Goal: Task Accomplishment & Management: Use online tool/utility

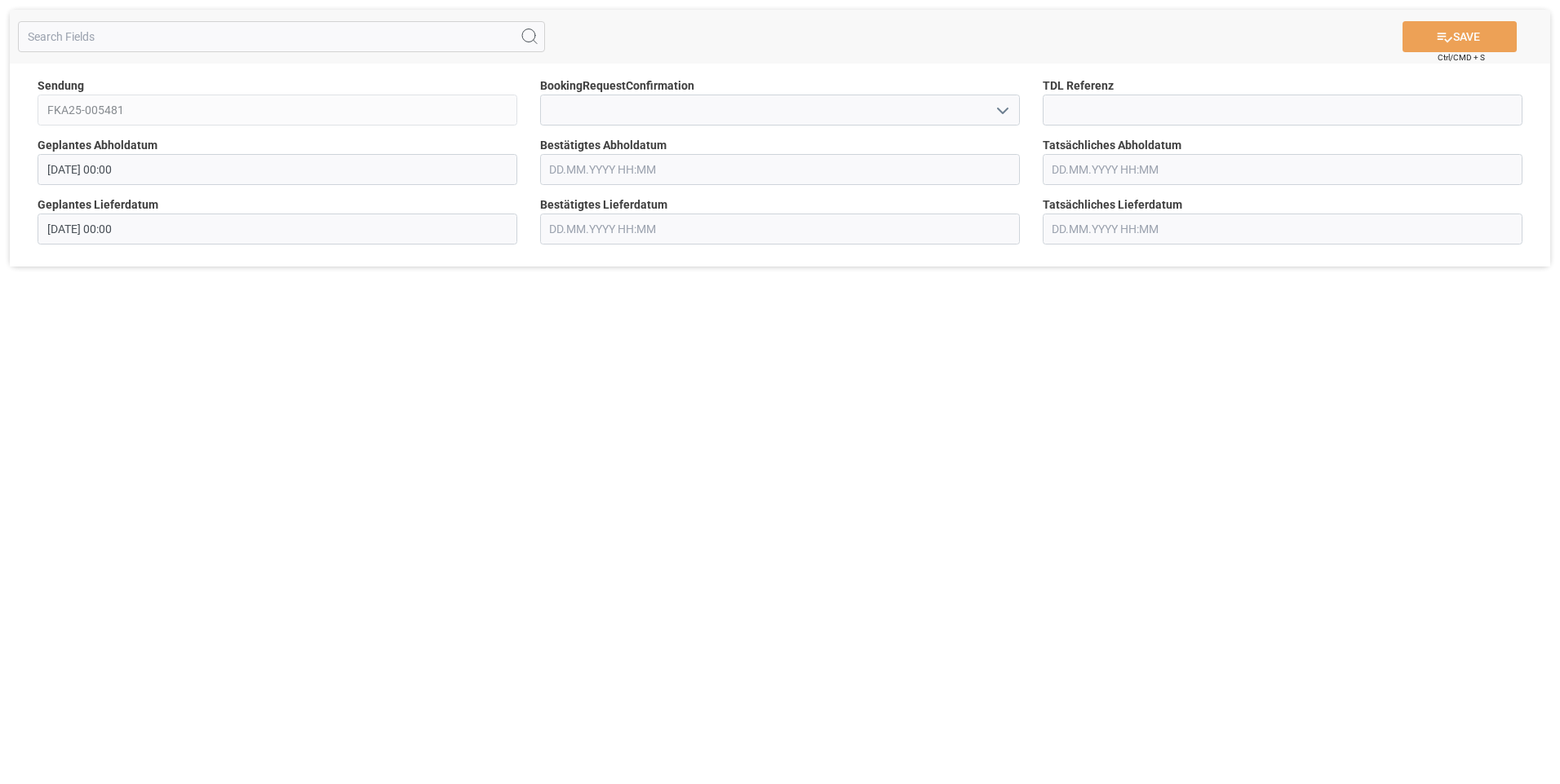
click at [582, 170] on input "text" at bounding box center [780, 169] width 480 height 31
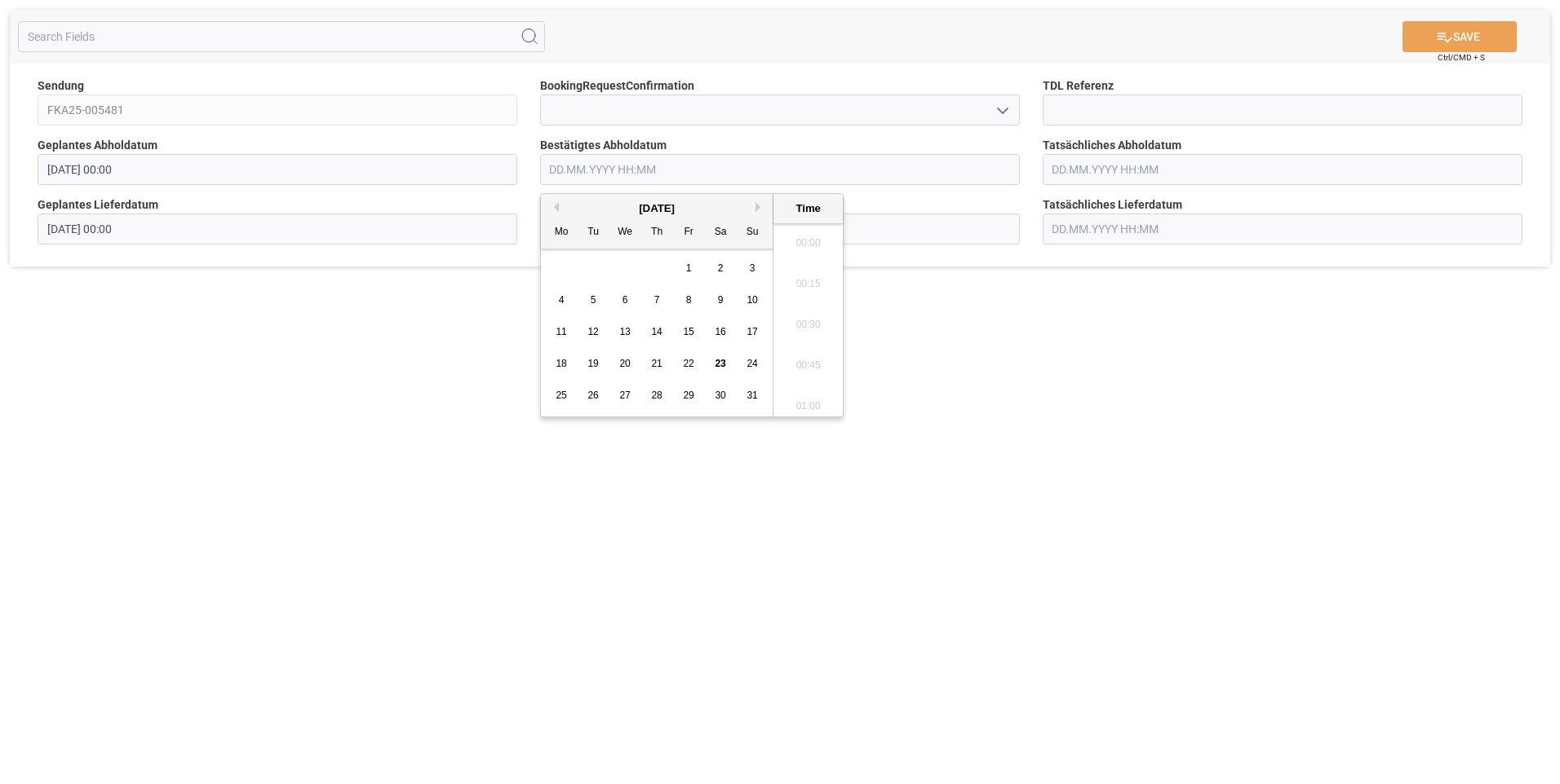
scroll to position [1310, 0]
click at [660, 397] on span "28" at bounding box center [657, 394] width 11 height 11
type input "[DATE] 00:00"
click at [1465, 35] on button "SAVE" at bounding box center [1460, 36] width 114 height 31
click at [577, 172] on input "text" at bounding box center [780, 169] width 480 height 31
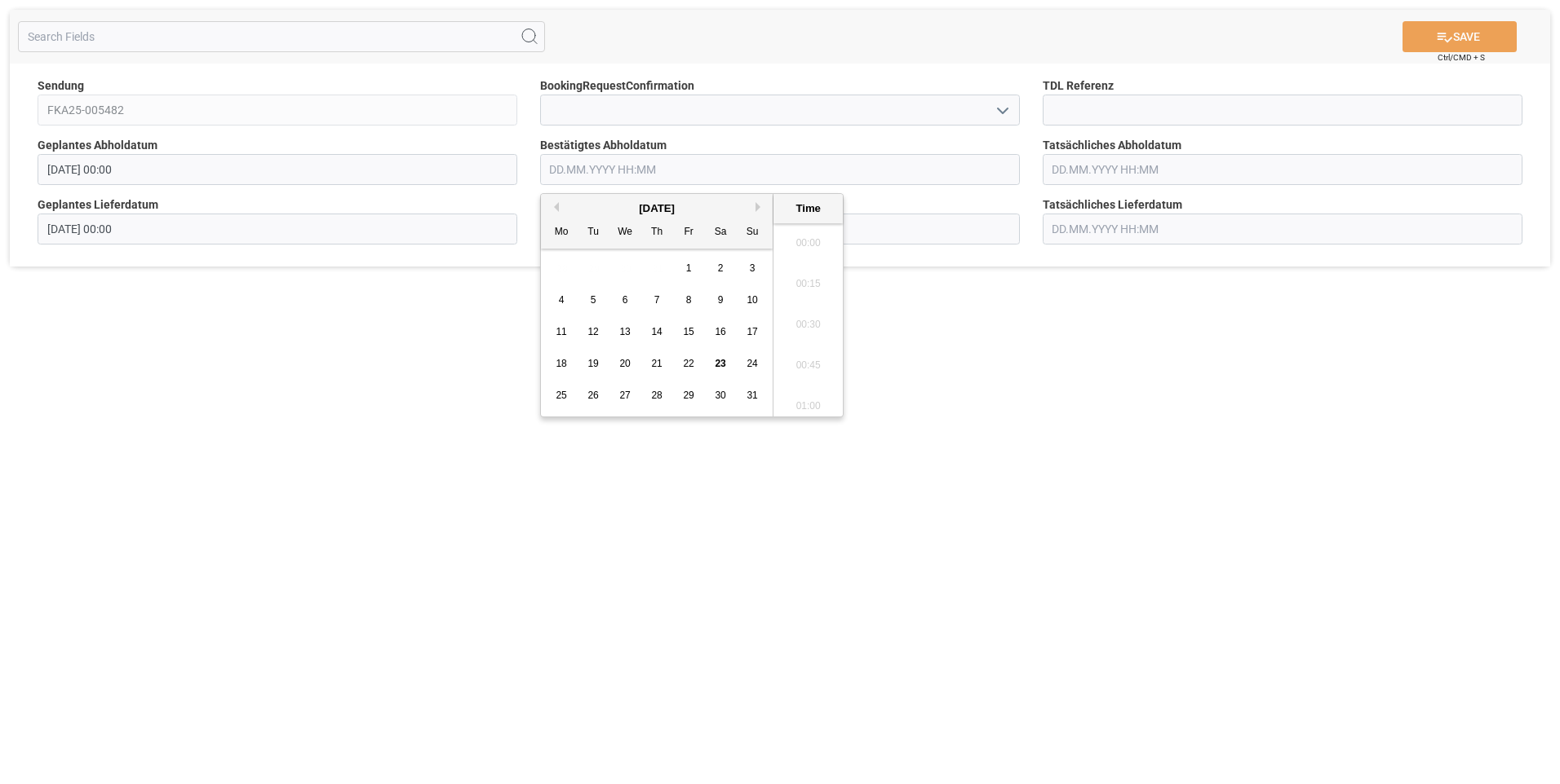
scroll to position [1310, 0]
click at [656, 393] on span "28" at bounding box center [657, 394] width 11 height 11
type input "[DATE] 00:00"
click at [1483, 43] on button "SAVE" at bounding box center [1460, 36] width 114 height 31
